Goal: Book appointment/travel/reservation

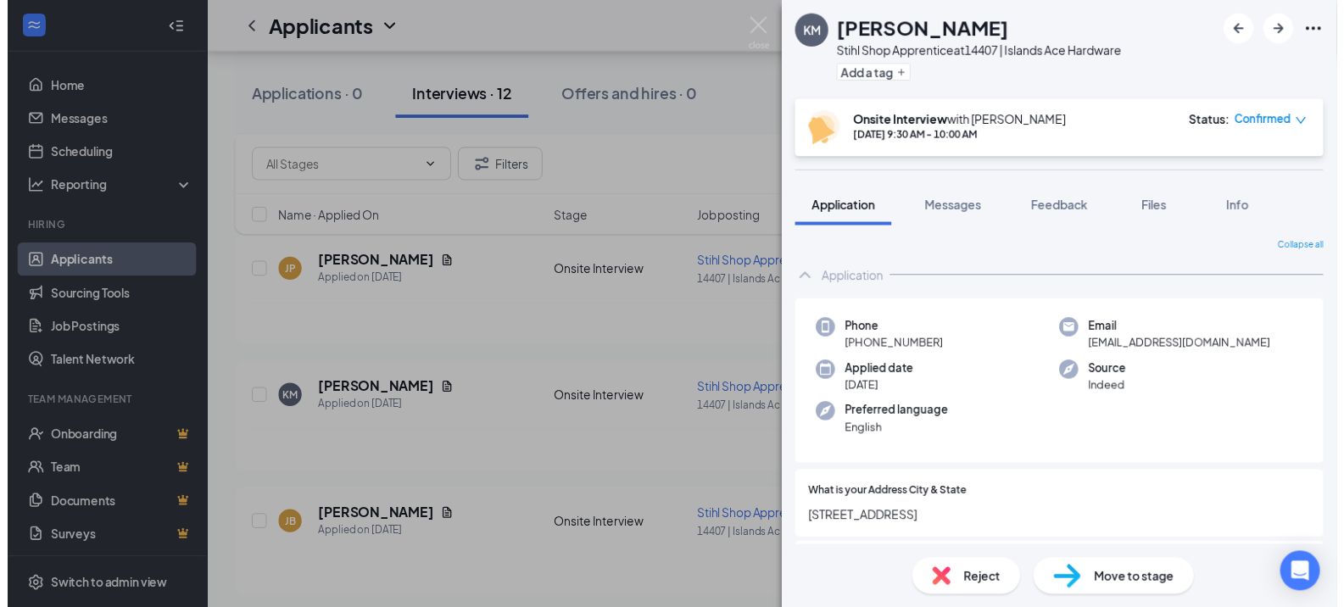
scroll to position [254, 0]
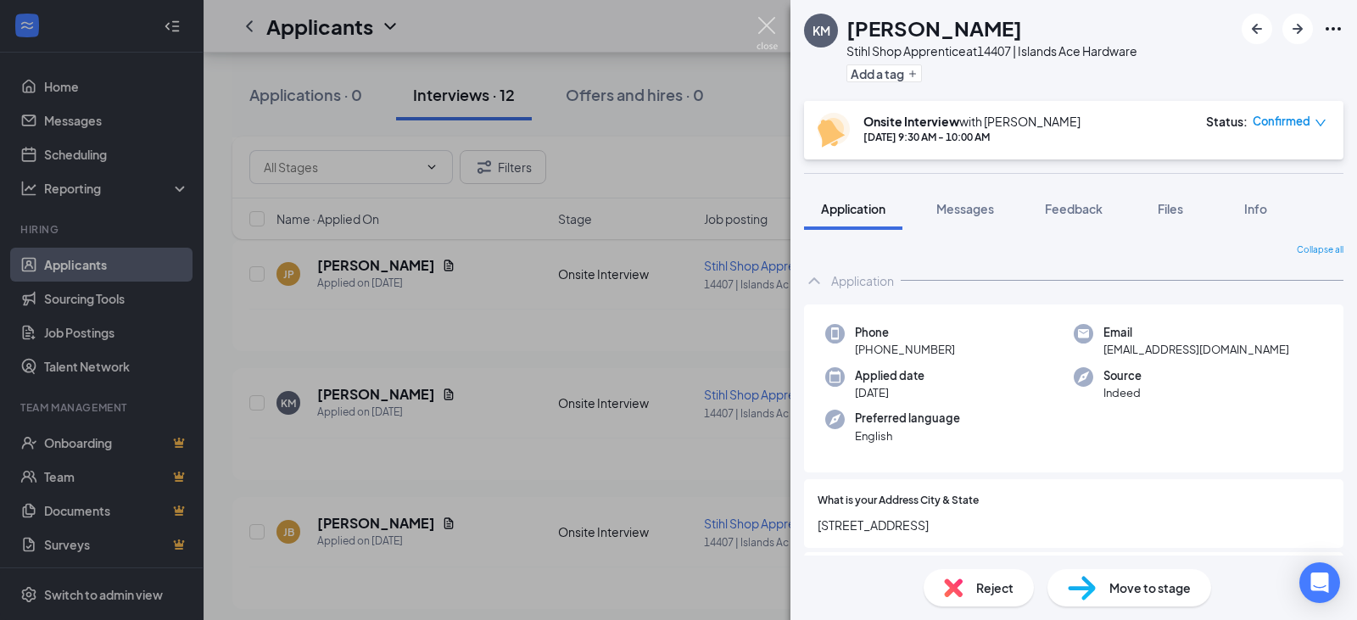
click at [769, 22] on img at bounding box center [767, 33] width 21 height 33
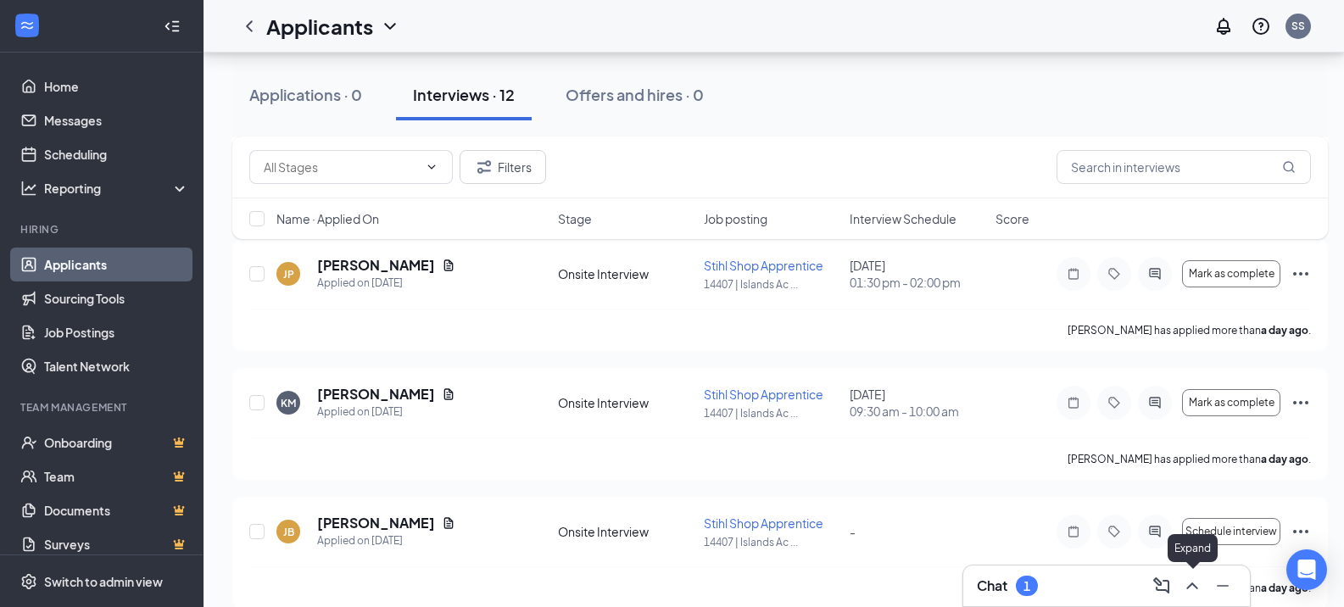
click at [1190, 578] on icon "ChevronUp" at bounding box center [1192, 586] width 20 height 20
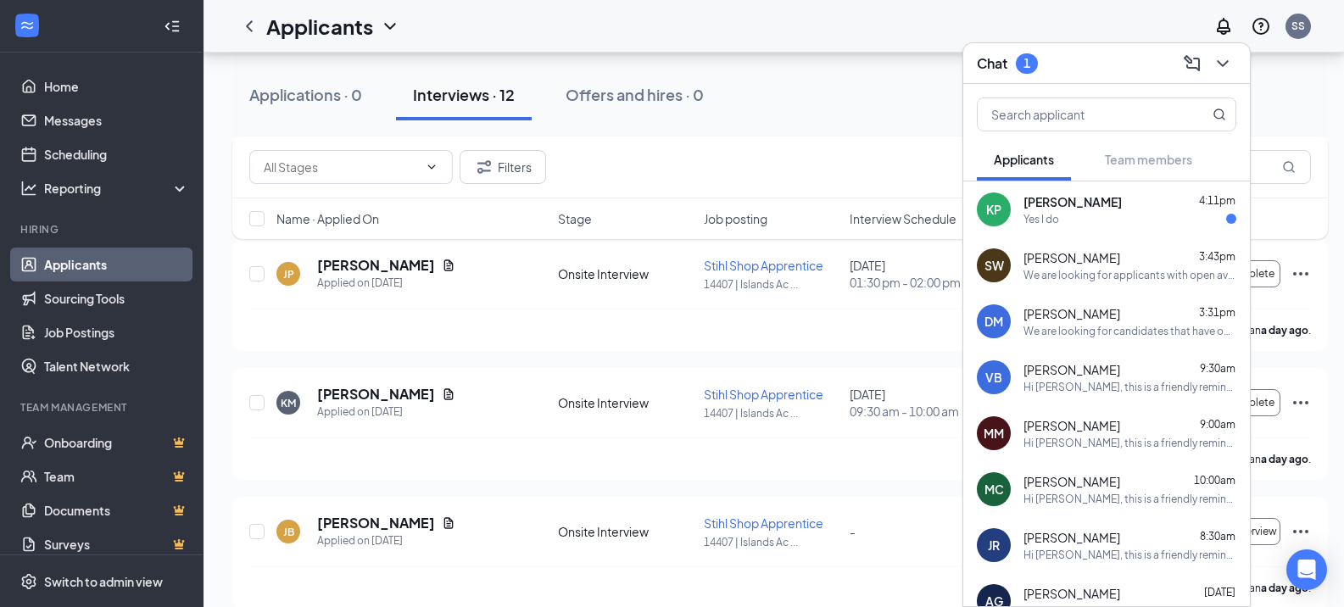
click at [1082, 212] on div "Yes I do" at bounding box center [1130, 219] width 213 height 14
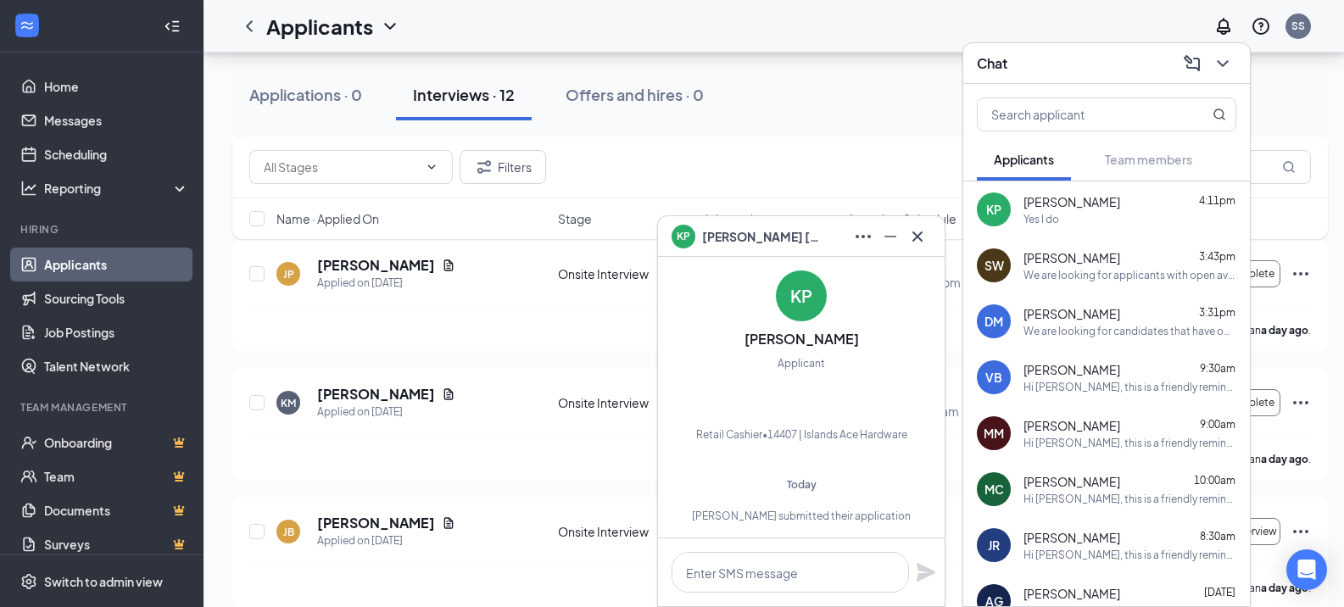
scroll to position [-362, 0]
click at [922, 238] on icon "Cross" at bounding box center [918, 236] width 20 height 20
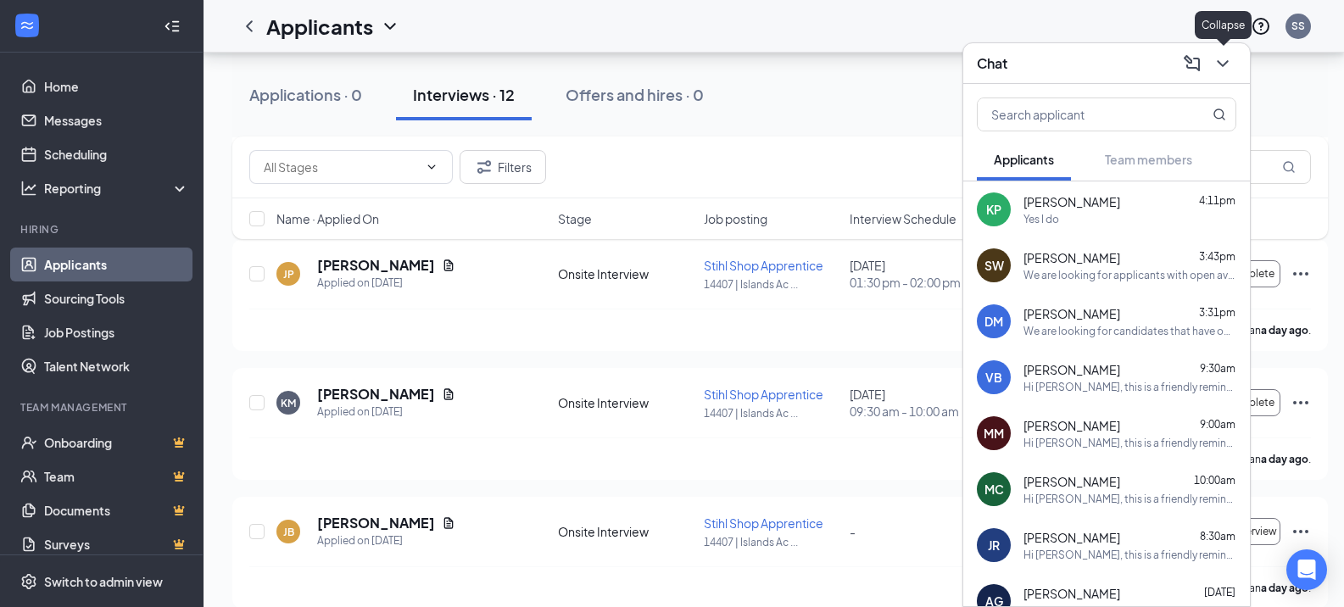
click at [1220, 67] on icon "ChevronDown" at bounding box center [1223, 63] width 20 height 20
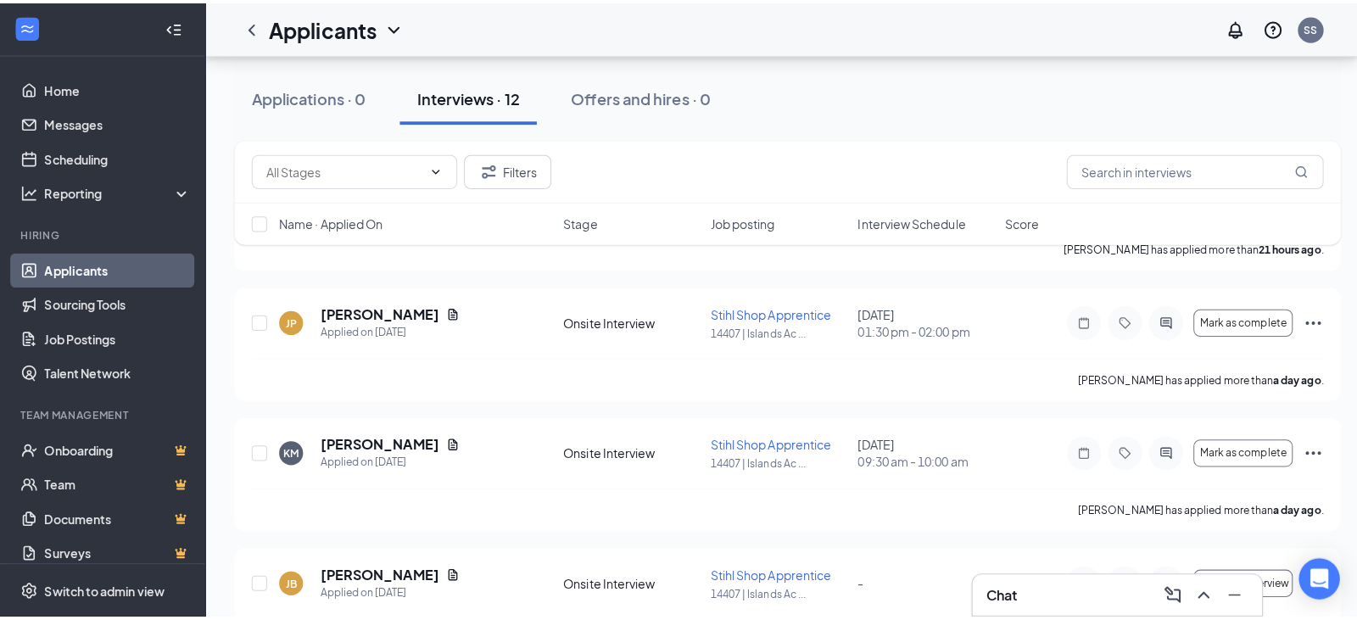
scroll to position [0, 0]
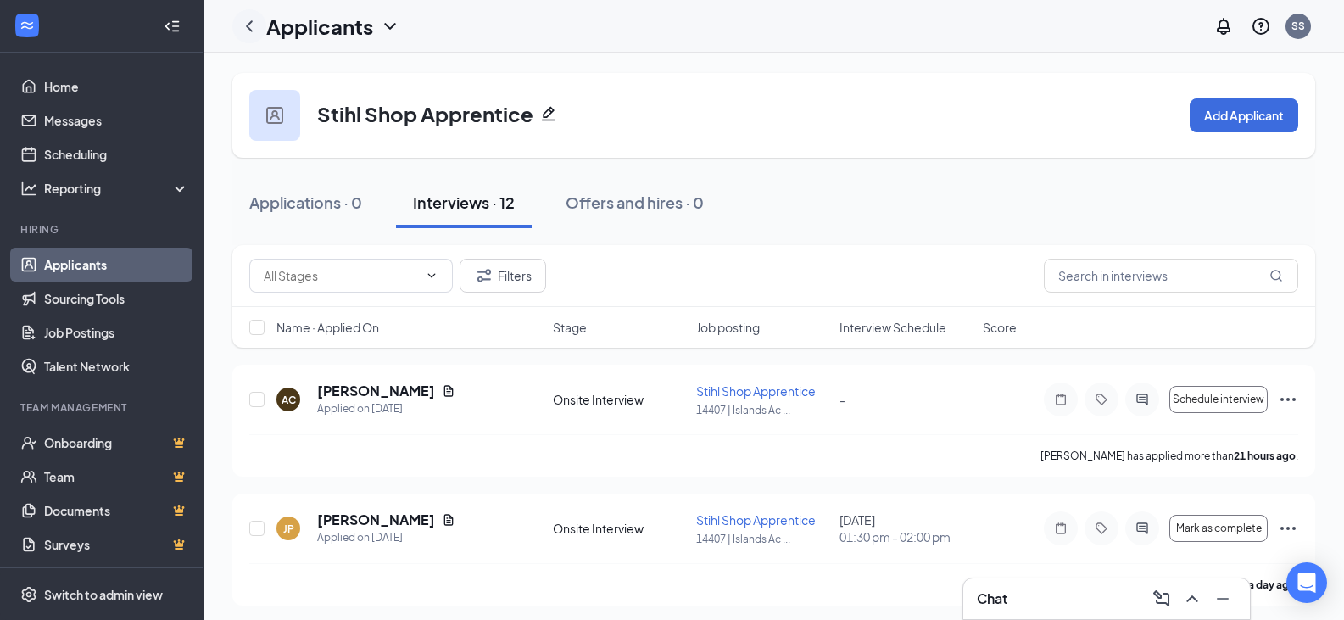
click at [252, 26] on icon "ChevronLeft" at bounding box center [249, 26] width 20 height 20
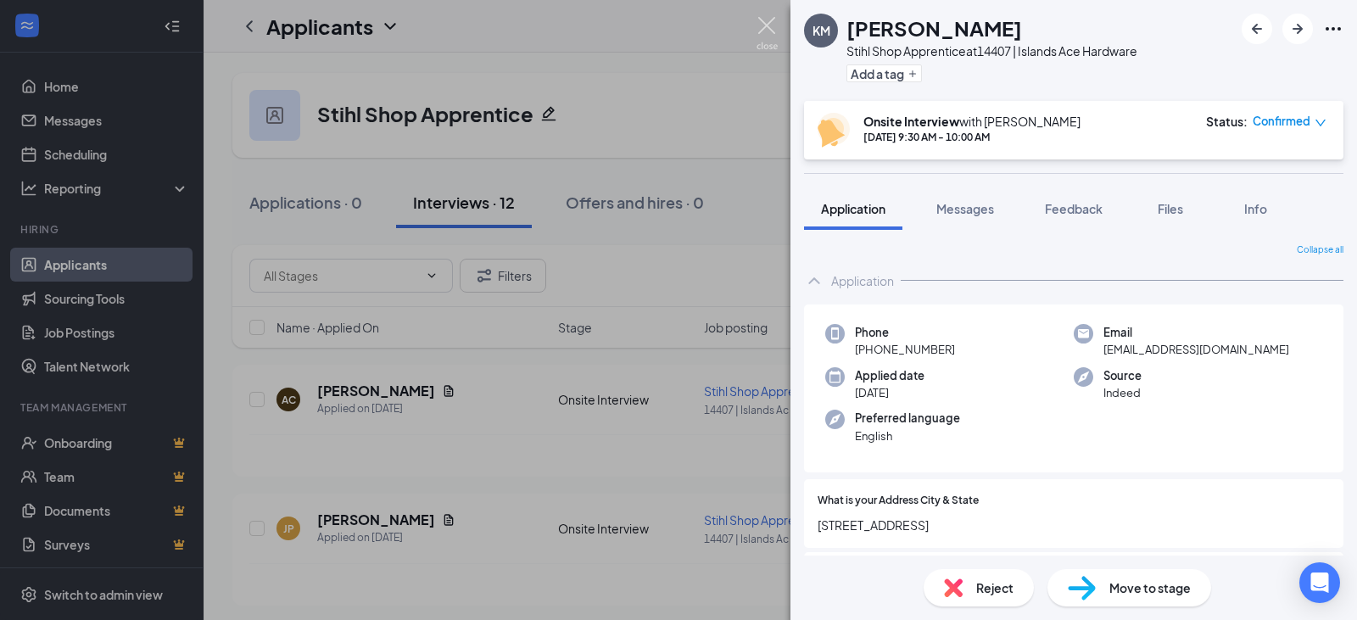
click at [766, 20] on img at bounding box center [767, 33] width 21 height 33
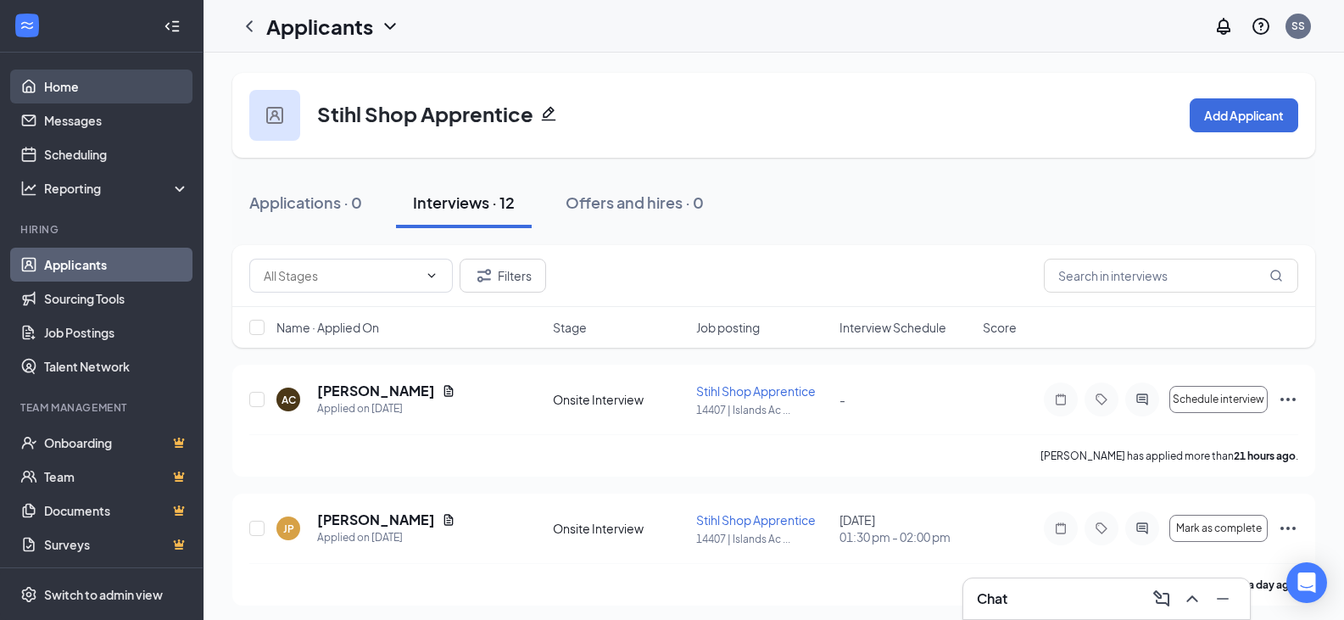
click at [57, 87] on link "Home" at bounding box center [116, 87] width 145 height 34
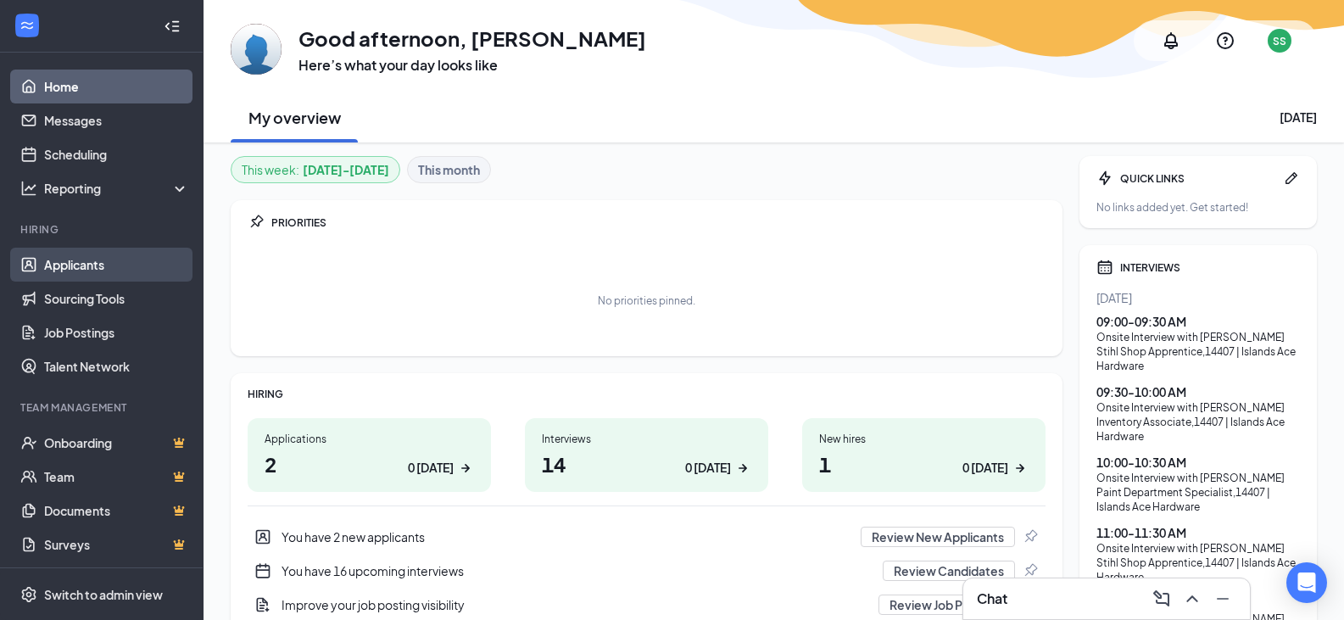
click at [87, 271] on link "Applicants" at bounding box center [116, 265] width 145 height 34
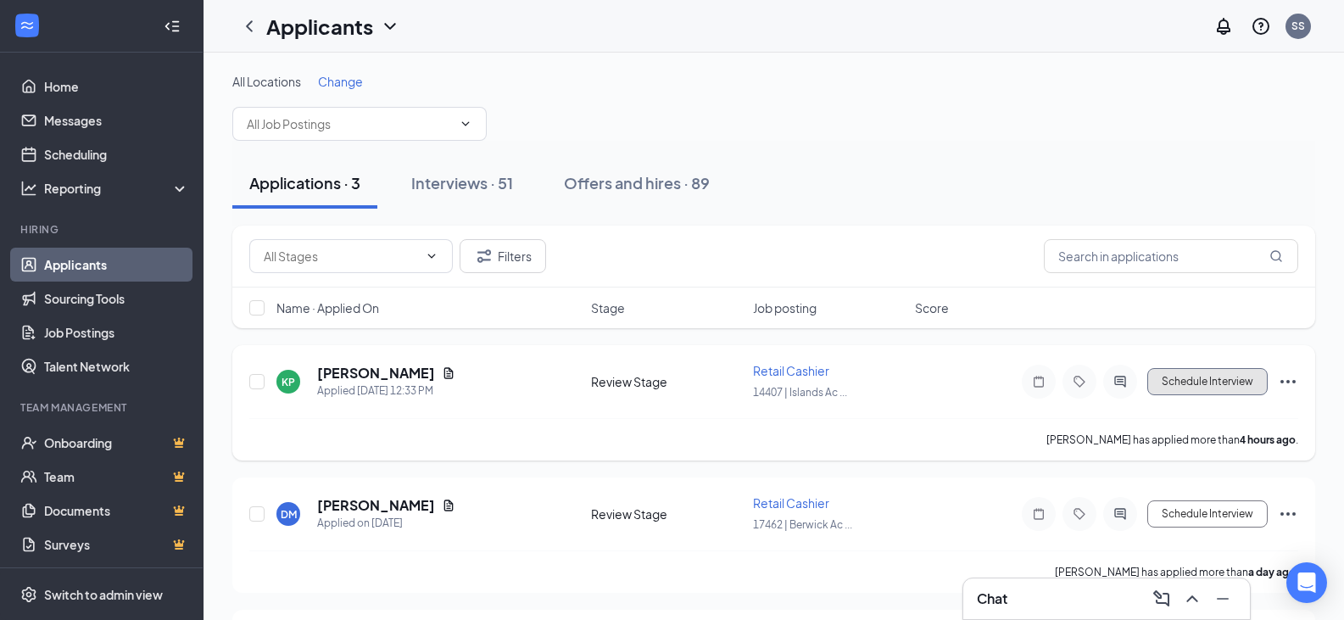
click at [1179, 378] on button "Schedule Interview" at bounding box center [1208, 381] width 120 height 27
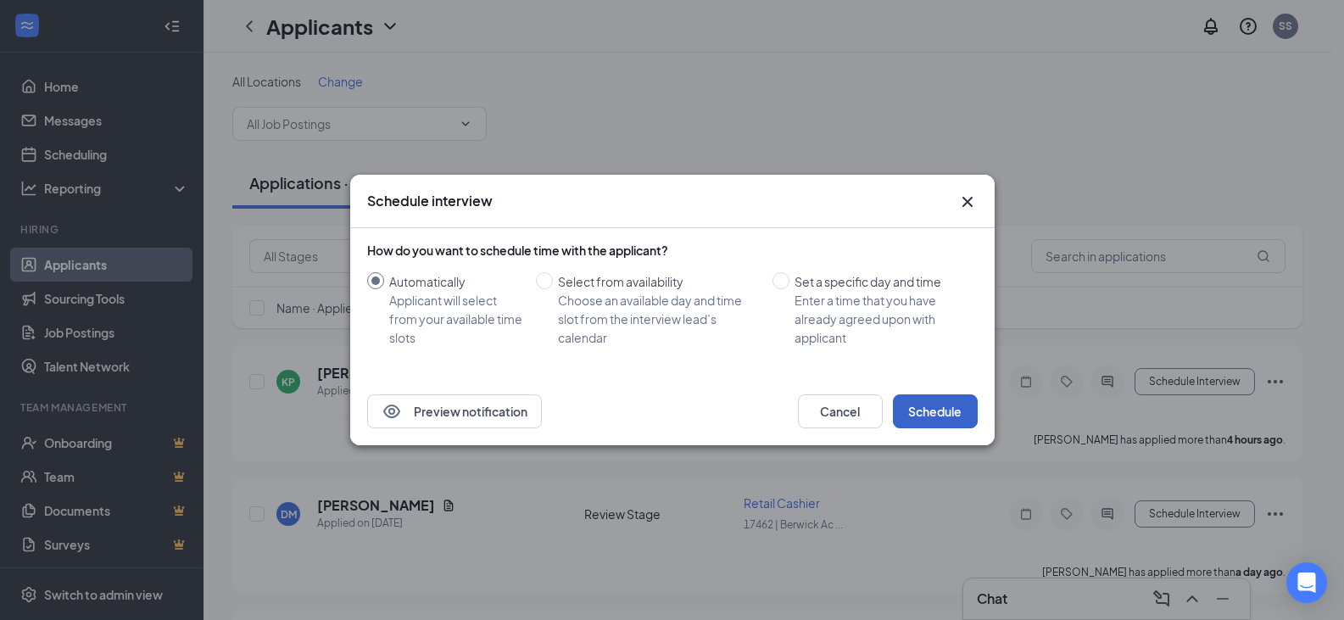
click at [926, 405] on button "Schedule" at bounding box center [935, 411] width 85 height 34
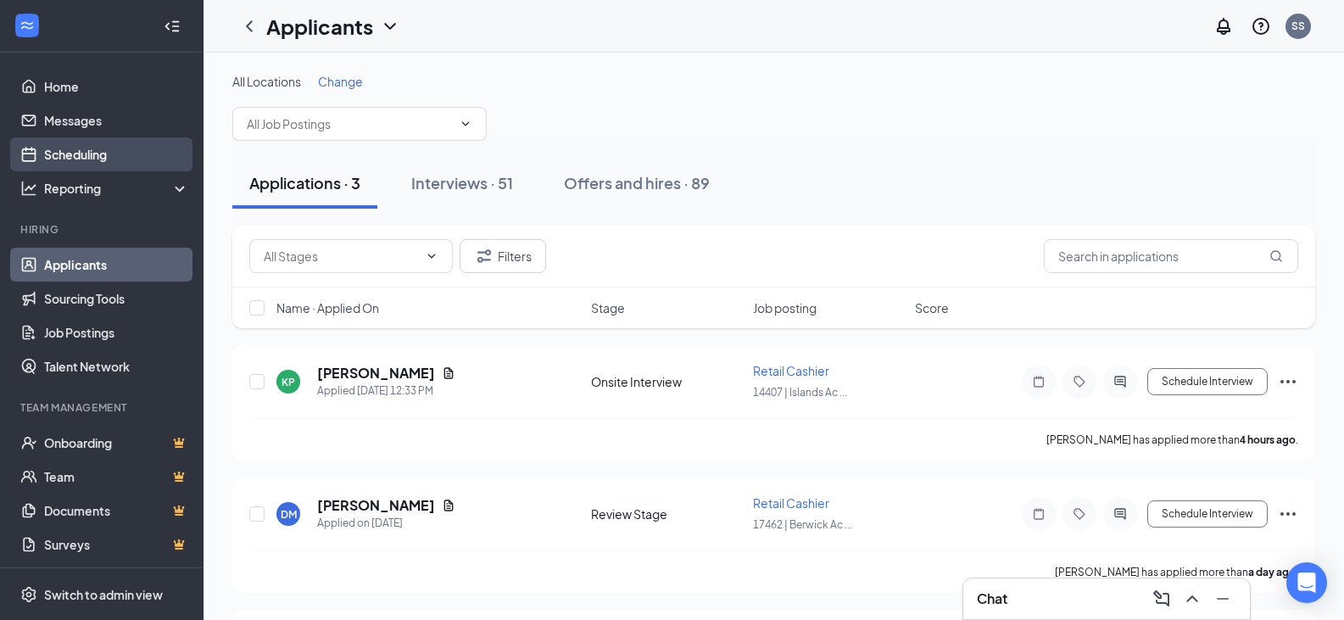
click at [75, 144] on link "Scheduling" at bounding box center [116, 154] width 145 height 34
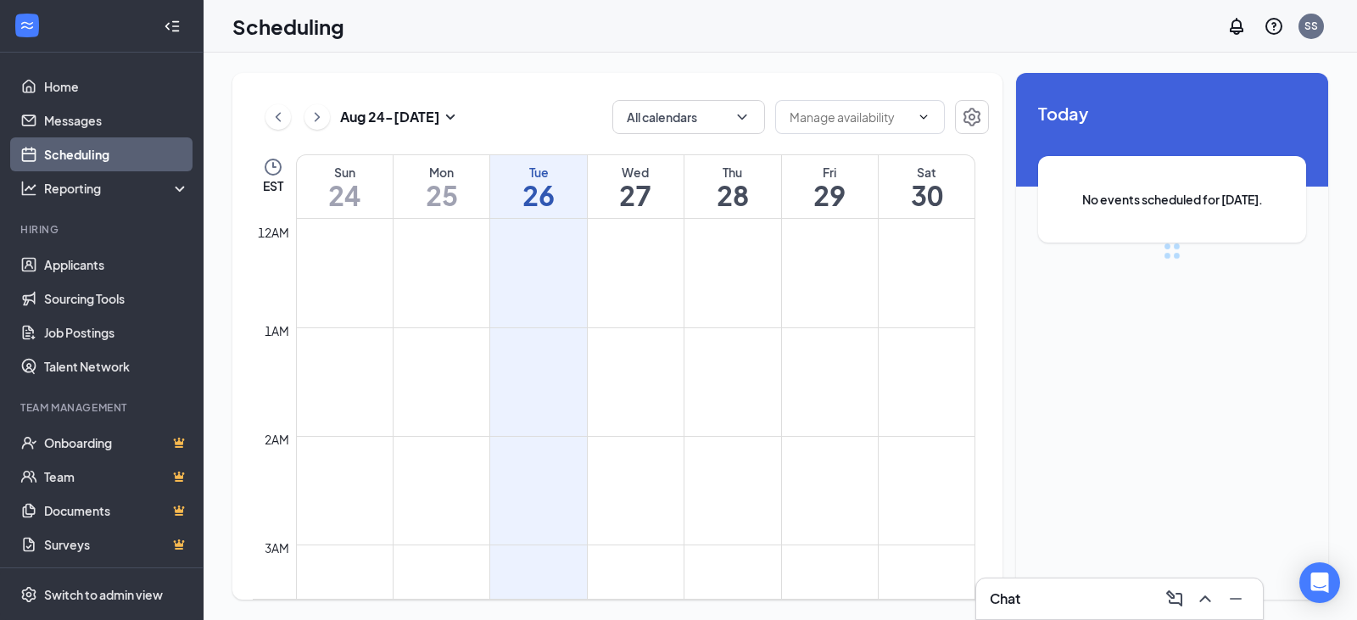
scroll to position [834, 0]
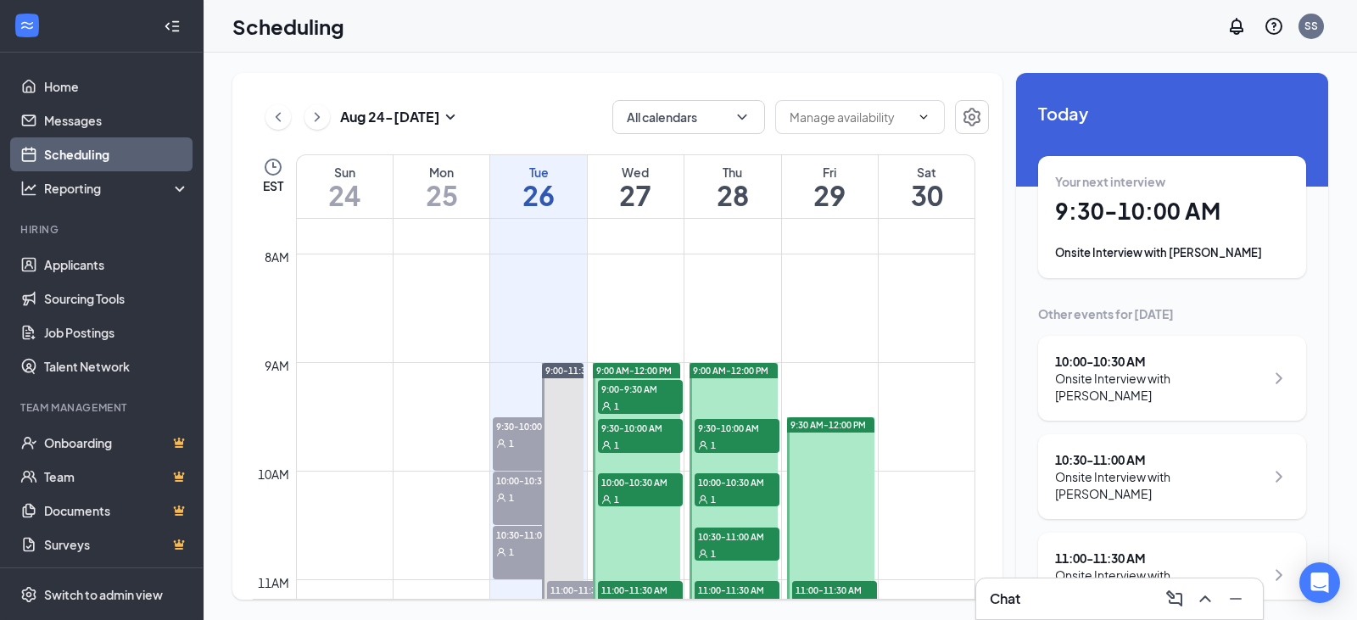
click at [762, 370] on span "9:00 AM-12:00 PM" at bounding box center [730, 371] width 75 height 12
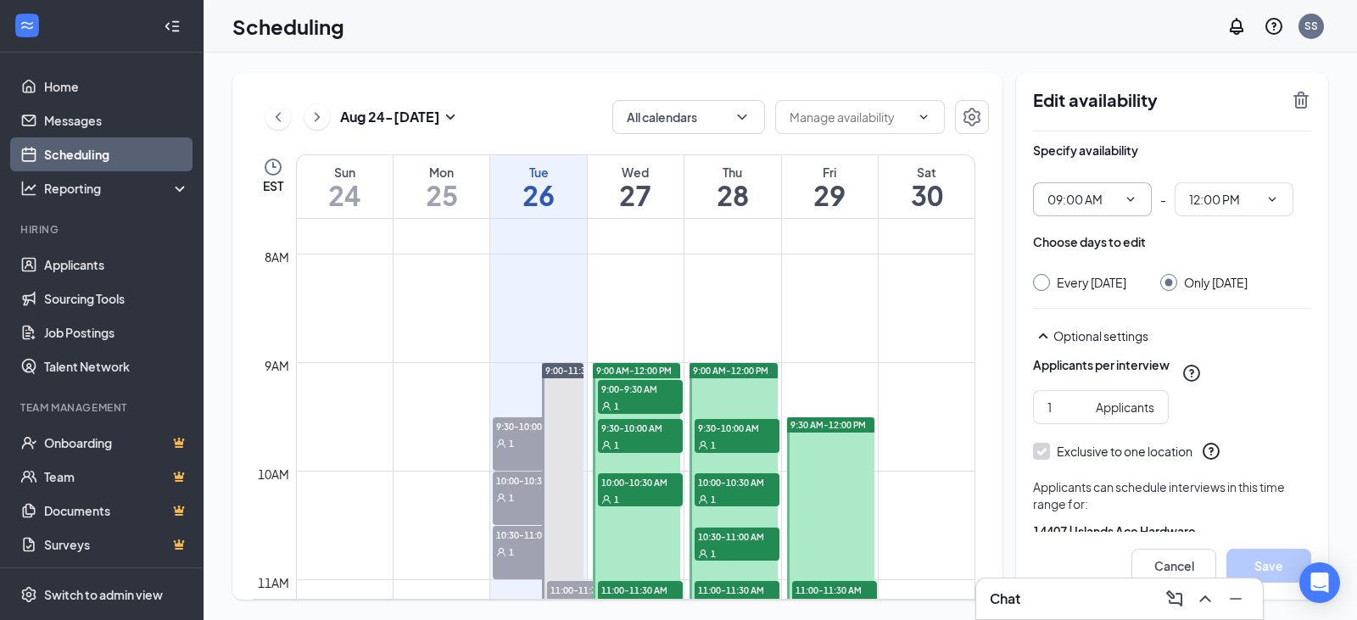
click at [1131, 200] on icon "ChevronDown" at bounding box center [1131, 199] width 8 height 4
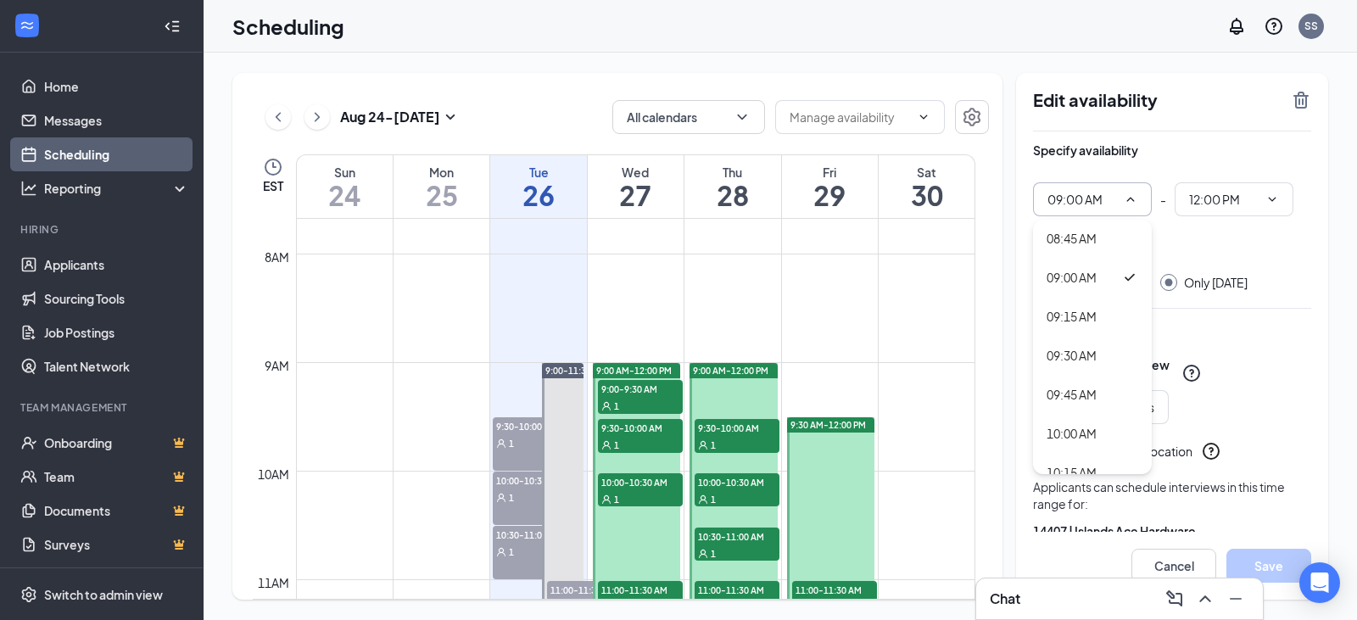
scroll to position [1357, 0]
click at [1101, 361] on div "09:30 AM" at bounding box center [1093, 364] width 92 height 19
type input "09:30 AM"
type input "12:30 PM"
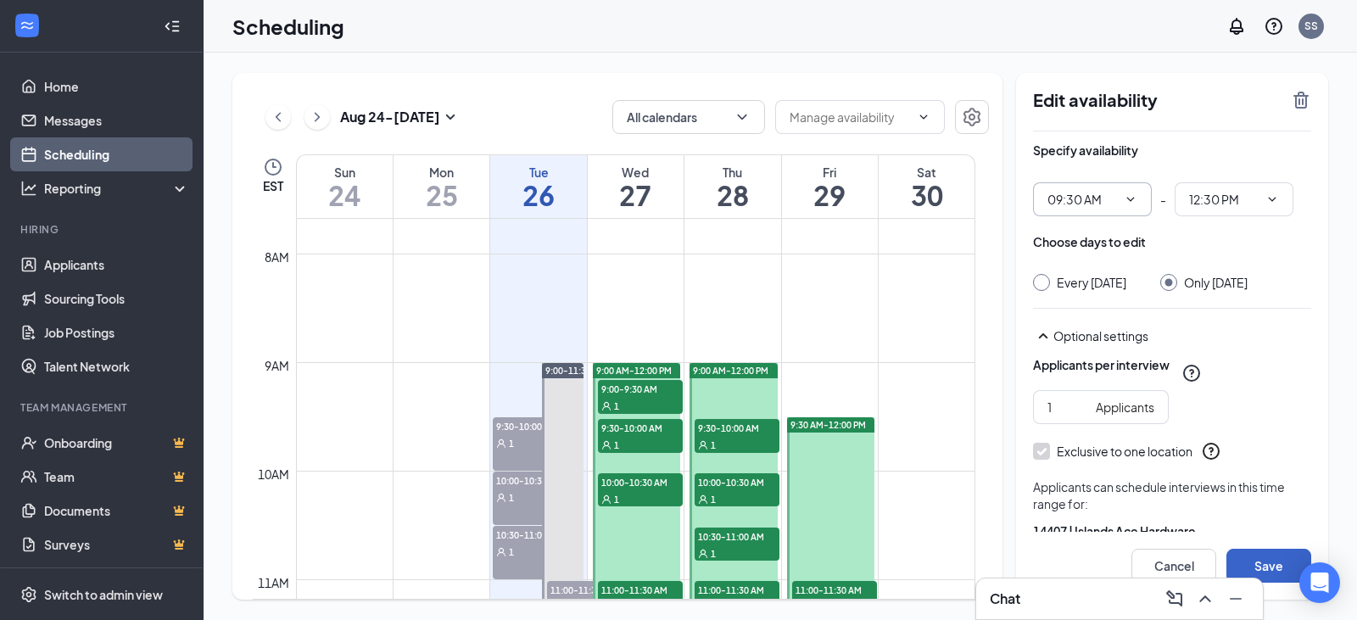
click at [1266, 567] on button "Save" at bounding box center [1268, 566] width 85 height 34
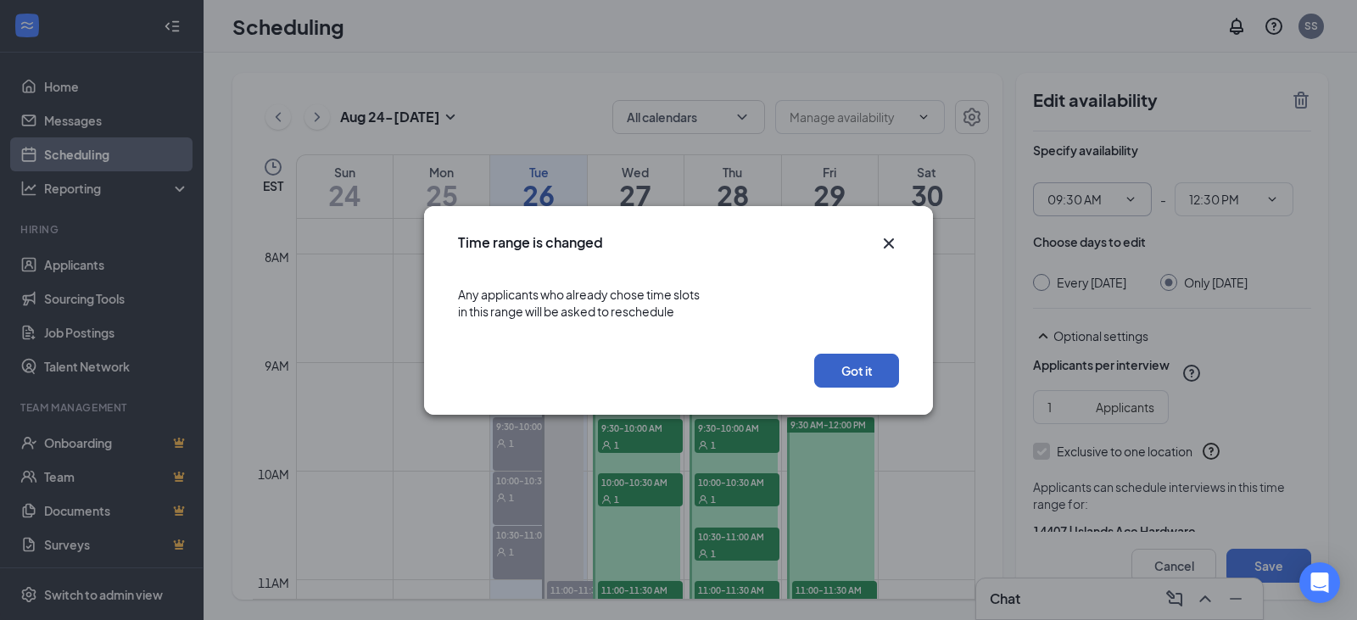
click at [867, 373] on button "Got it" at bounding box center [856, 371] width 85 height 34
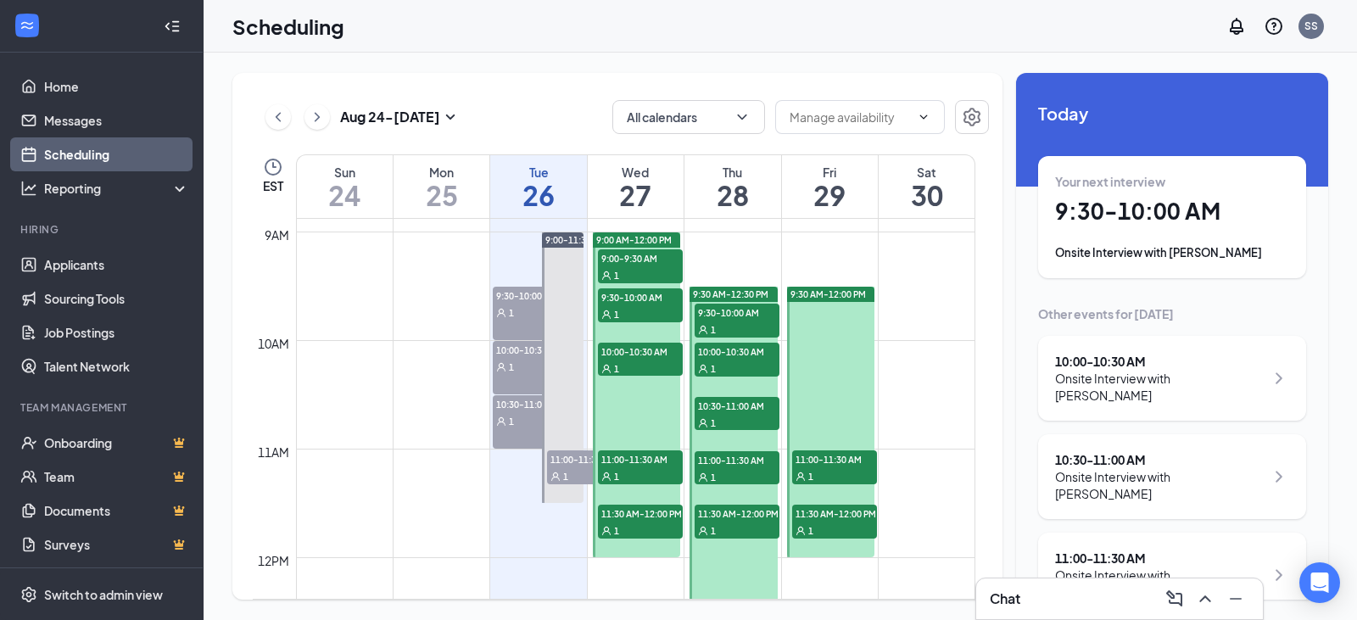
scroll to position [1003, 0]
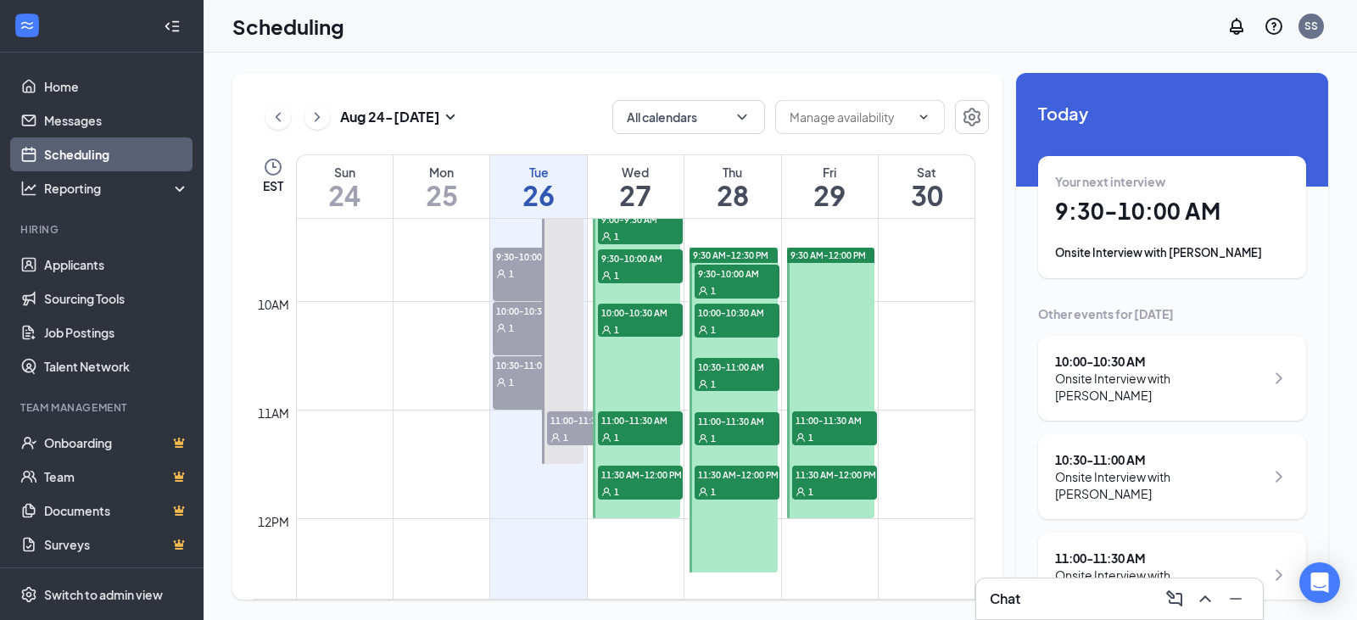
click at [739, 276] on span "9:30-10:00 AM" at bounding box center [737, 273] width 85 height 17
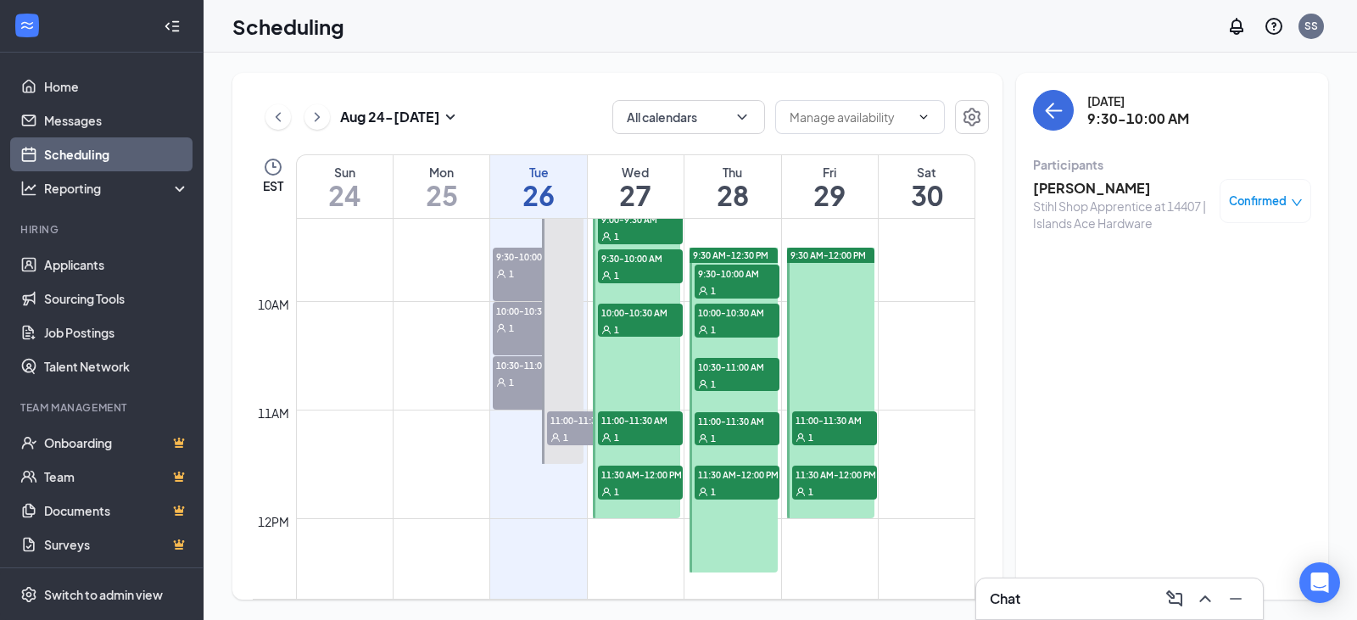
click at [763, 326] on div "1" at bounding box center [737, 329] width 85 height 17
click at [764, 377] on div "1" at bounding box center [737, 383] width 85 height 17
click at [761, 421] on span "11:00-11:30 AM" at bounding box center [737, 420] width 85 height 17
click at [751, 481] on span "11:30 AM-12:00 PM" at bounding box center [737, 474] width 85 height 17
click at [755, 267] on span "9:30-10:00 AM" at bounding box center [737, 273] width 85 height 17
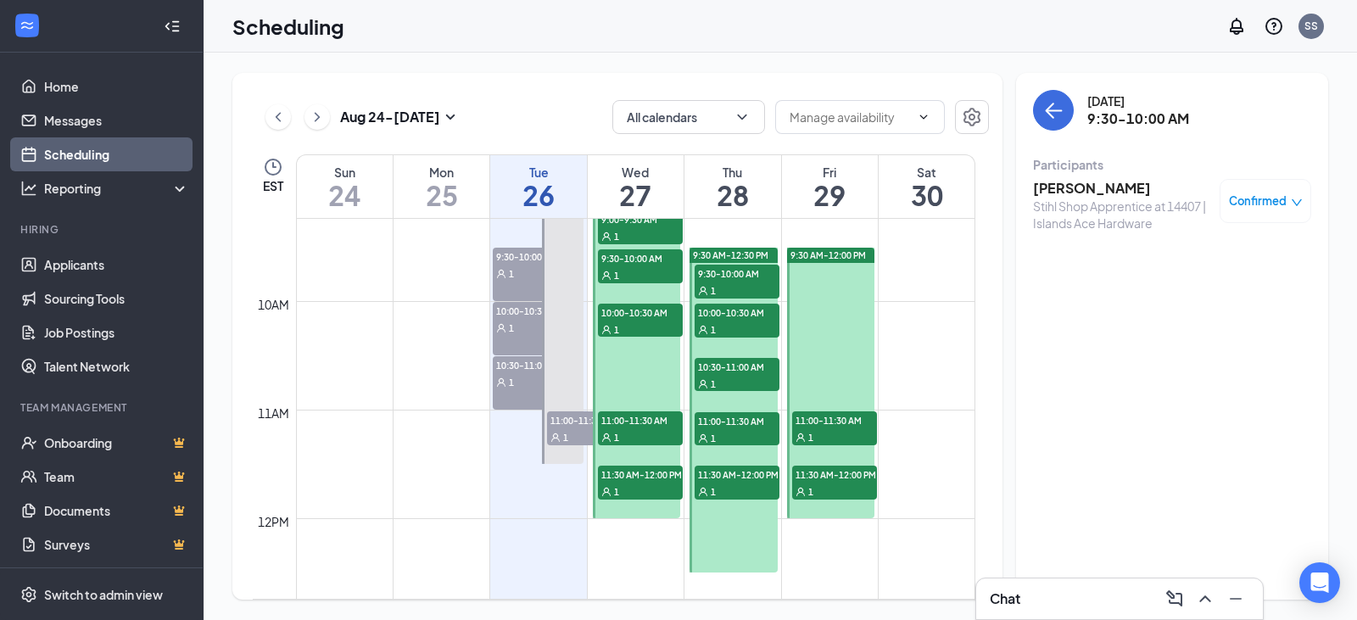
click at [1064, 186] on h3 "[PERSON_NAME]" at bounding box center [1122, 188] width 178 height 19
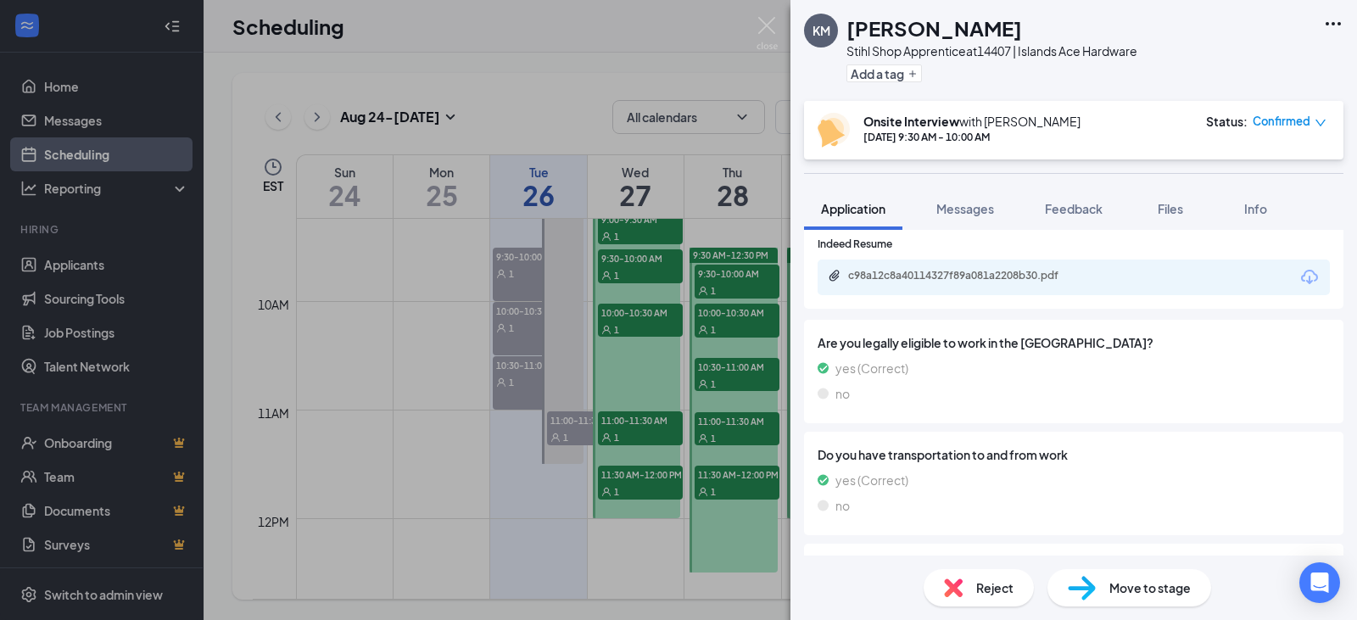
scroll to position [981, 0]
click at [772, 23] on img at bounding box center [767, 33] width 21 height 33
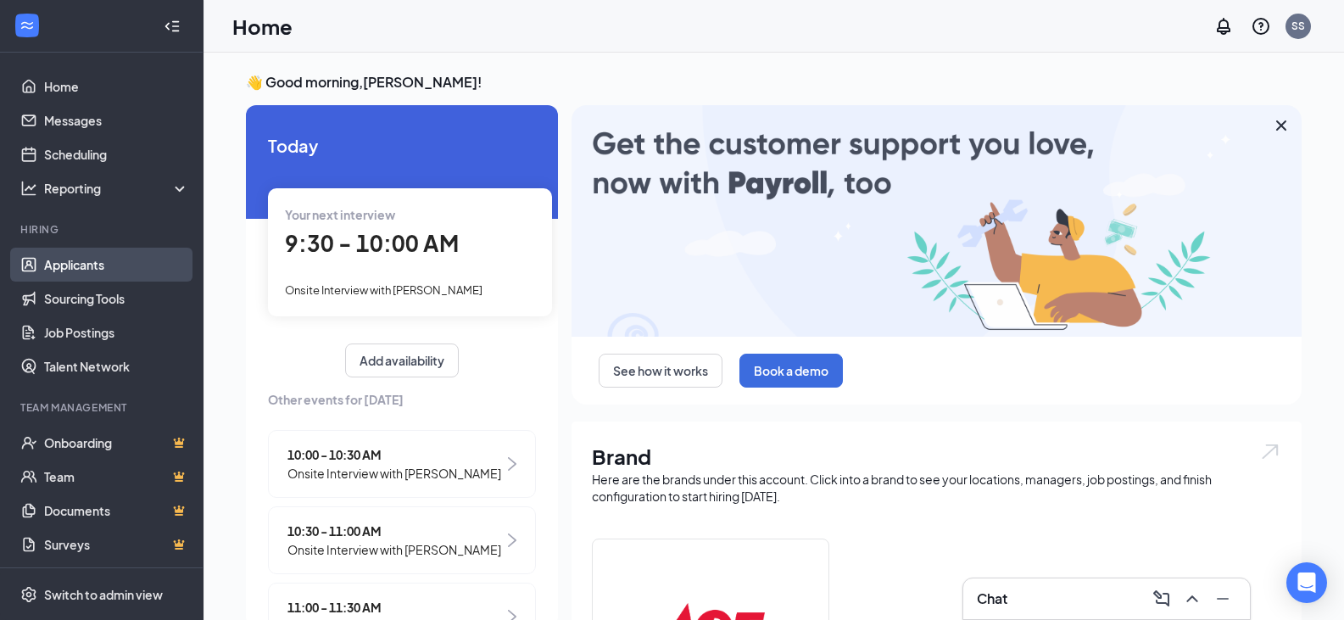
click at [96, 262] on link "Applicants" at bounding box center [116, 265] width 145 height 34
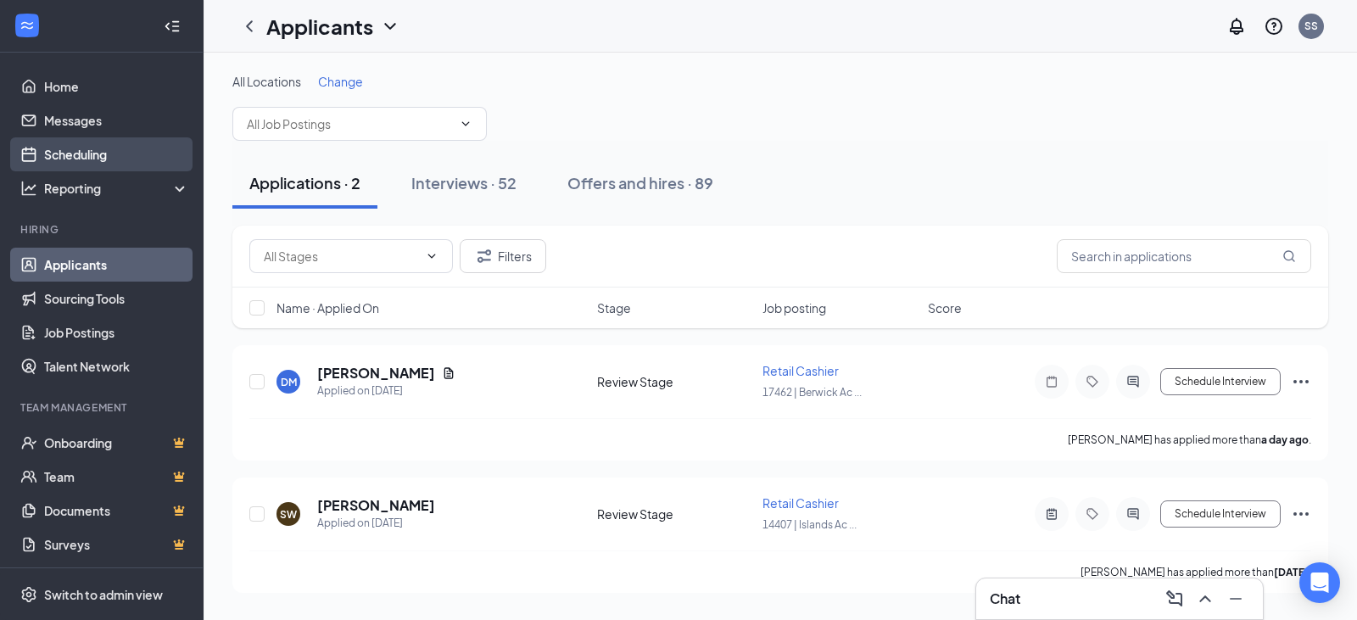
click at [101, 154] on link "Scheduling" at bounding box center [116, 154] width 145 height 34
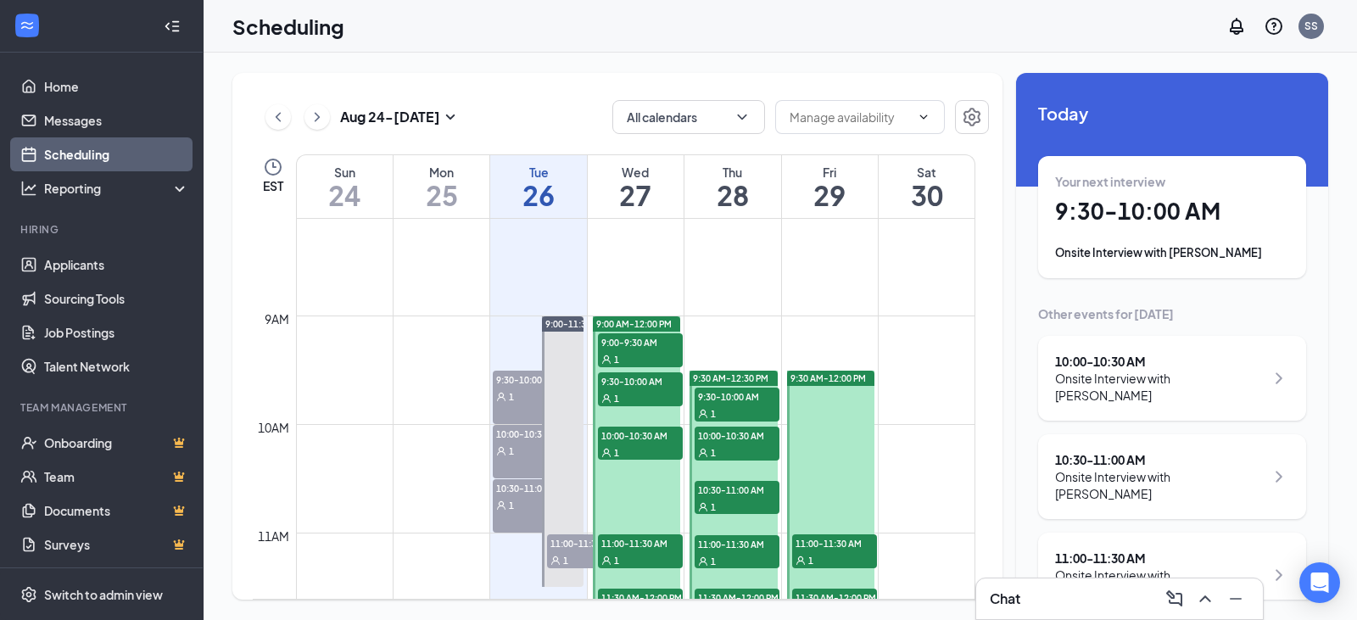
scroll to position [919, 0]
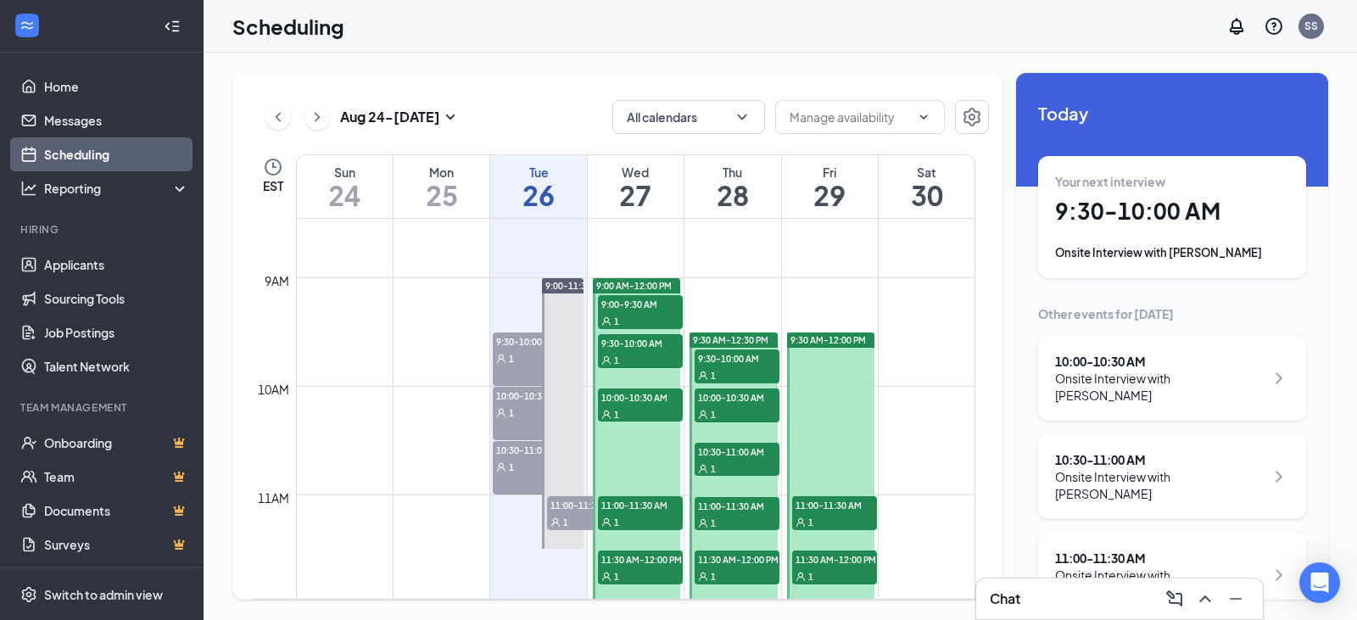
click at [662, 310] on span "9:00-9:30 AM" at bounding box center [640, 303] width 85 height 17
